Goal: Communication & Community: Answer question/provide support

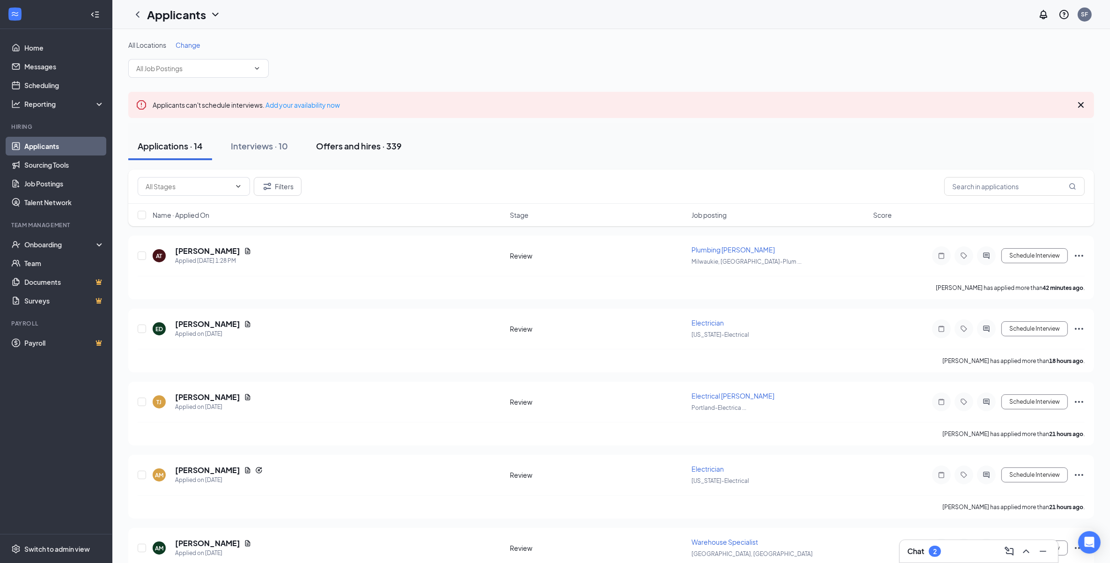
click at [370, 146] on div "Offers and hires · 339" at bounding box center [359, 146] width 86 height 12
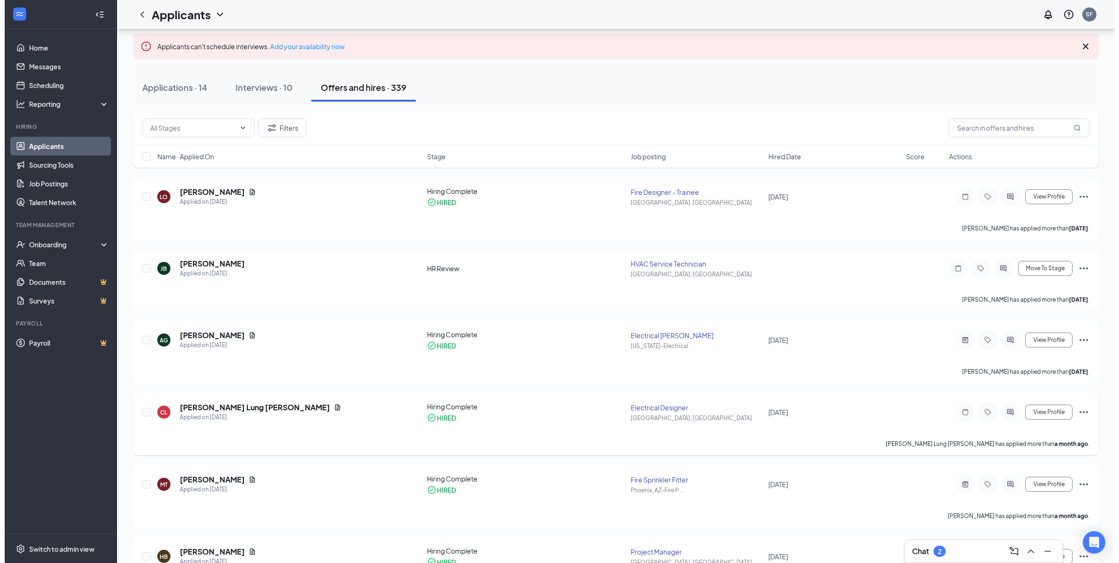
scroll to position [117, 0]
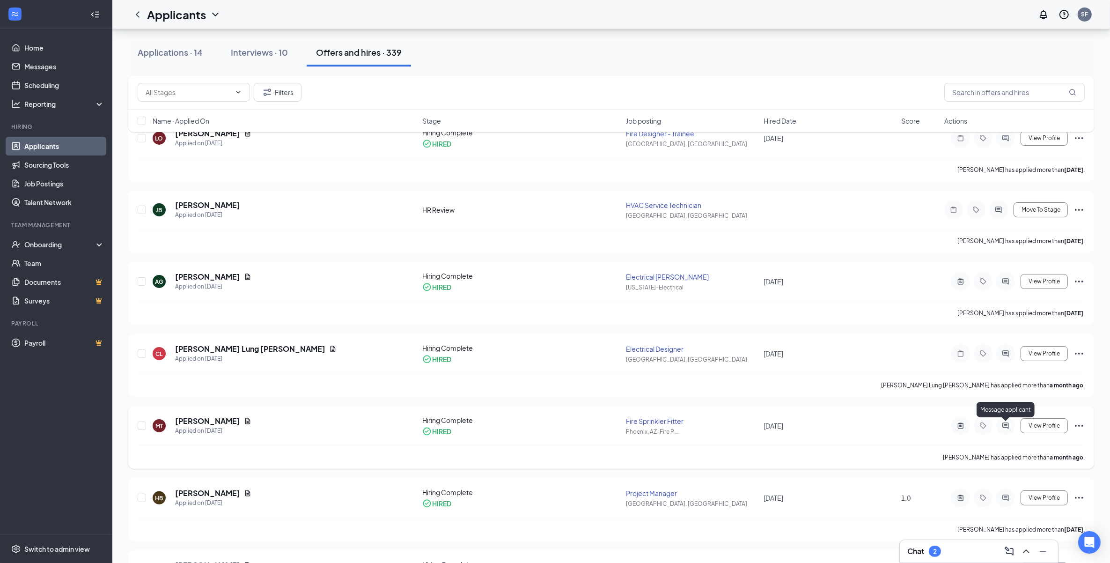
click at [1006, 424] on icon "ActiveChat" at bounding box center [1005, 426] width 6 height 6
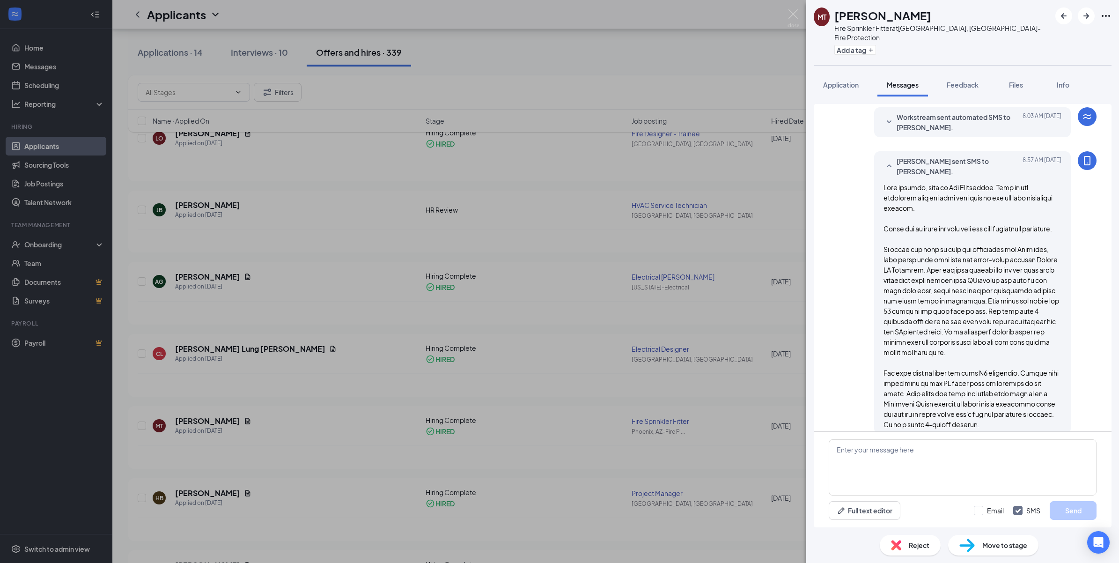
scroll to position [319, 0]
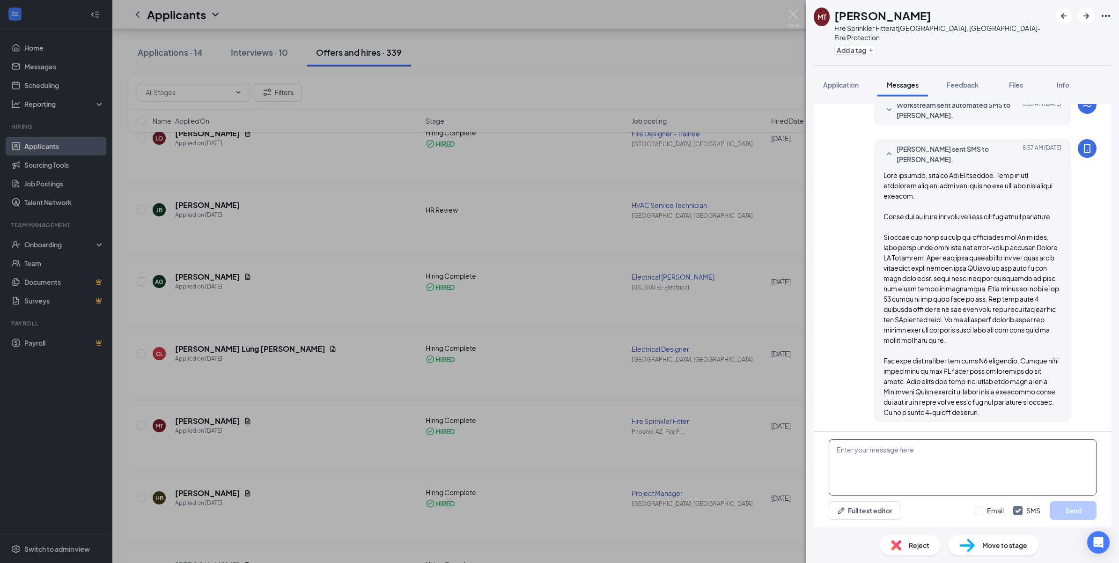
click at [904, 457] on textarea at bounding box center [962, 467] width 268 height 56
paste textarea "Thank you for sending over your I9 documents. When would be a good day and time…"
type textarea "Thank you for sending over your I9 documents. When would be a good day and time…"
click at [1081, 515] on button "Send" at bounding box center [1072, 510] width 47 height 19
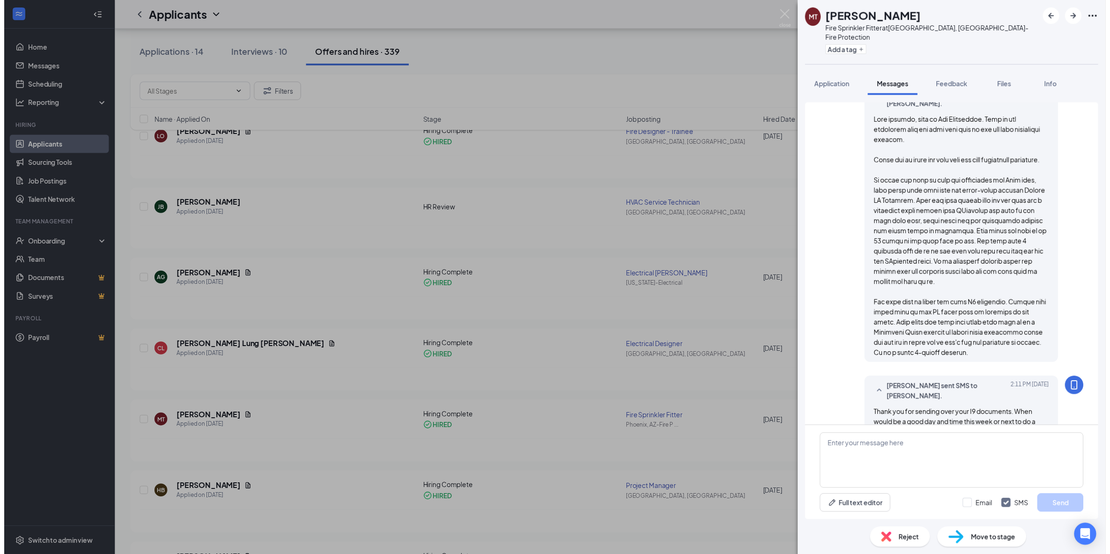
scroll to position [399, 0]
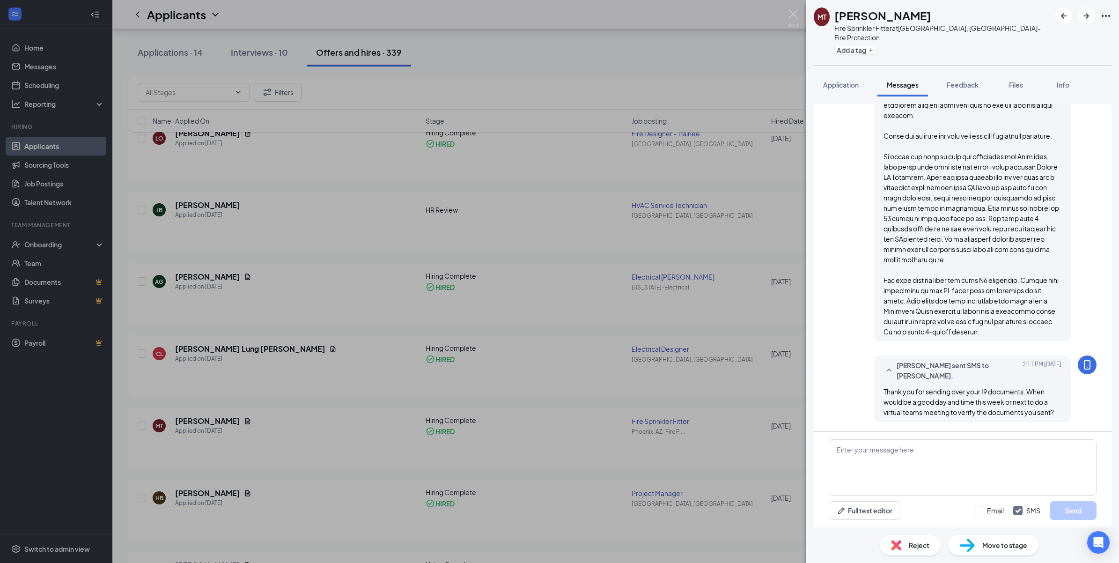
drag, startPoint x: 791, startPoint y: 16, endPoint x: 7, endPoint y: 232, distance: 813.0
click at [791, 16] on img at bounding box center [793, 18] width 12 height 18
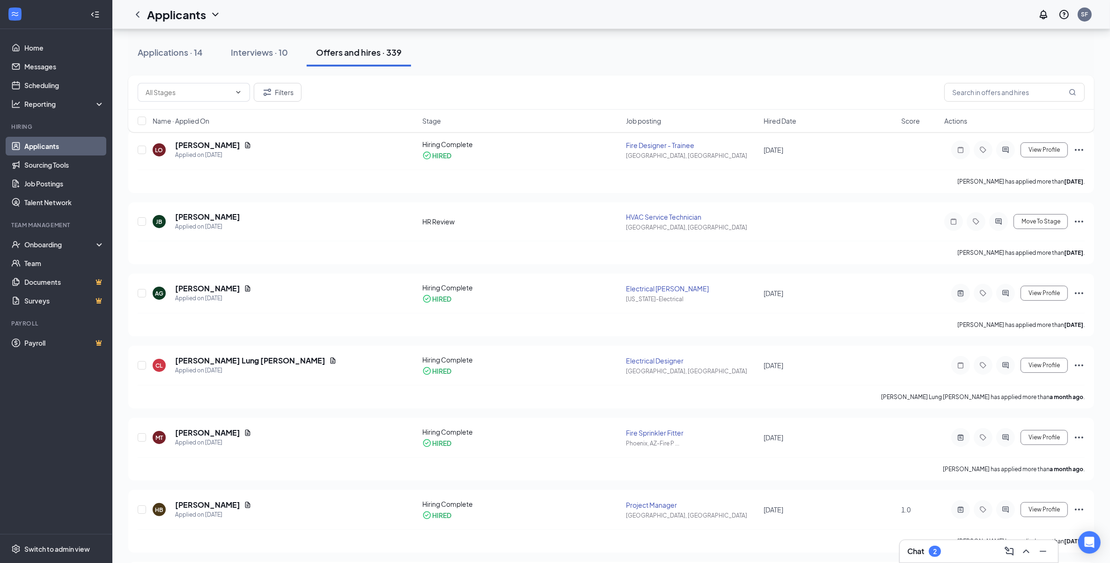
scroll to position [117, 0]
